Goal: Information Seeking & Learning: Compare options

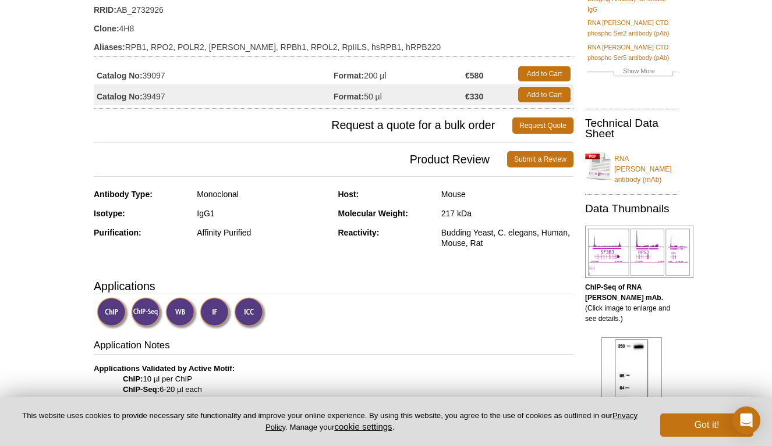
scroll to position [166, 0]
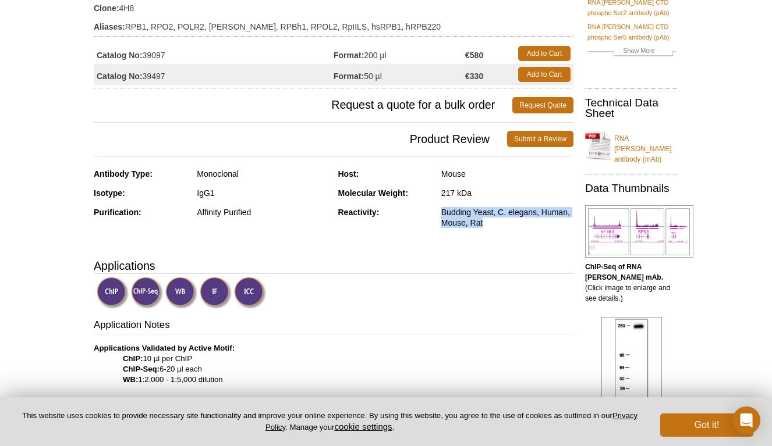
drag, startPoint x: 484, startPoint y: 223, endPoint x: 441, endPoint y: 211, distance: 44.8
click at [441, 211] on div "Budding Yeast, C. elegans, Human, Mouse, Rat" at bounding box center [507, 217] width 132 height 21
copy div "Budding Yeast, C. elegans, Human, Mouse, Rat"
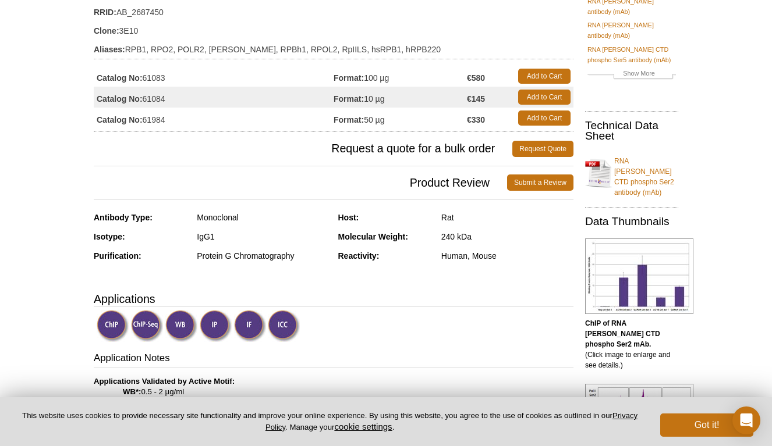
scroll to position [144, 0]
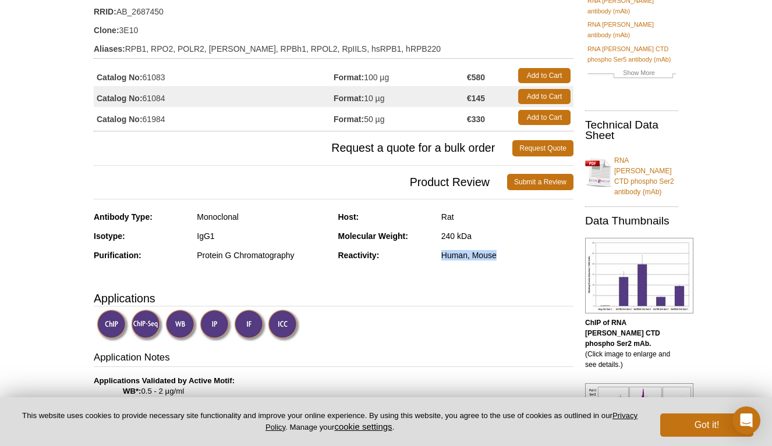
drag, startPoint x: 497, startPoint y: 257, endPoint x: 443, endPoint y: 256, distance: 53.6
click at [443, 256] on div "Human, Mouse" at bounding box center [507, 255] width 132 height 10
copy div "Human, Mouse"
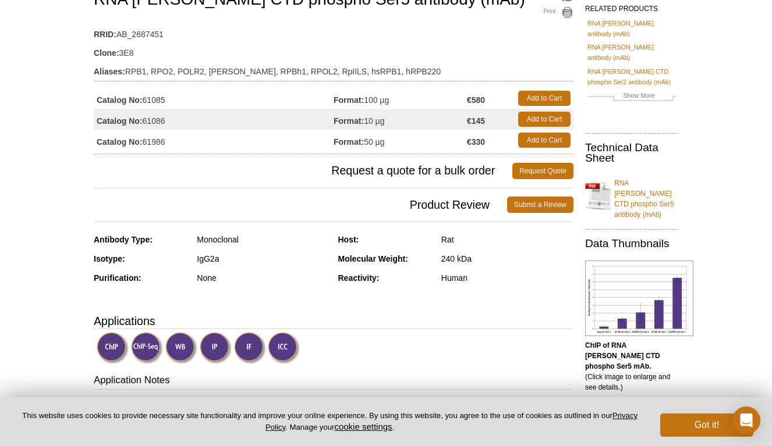
scroll to position [110, 0]
